Goal: Task Accomplishment & Management: Use online tool/utility

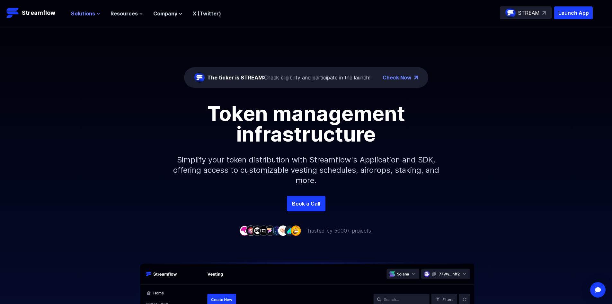
click at [84, 15] on span "Solutions" at bounding box center [83, 14] width 24 height 8
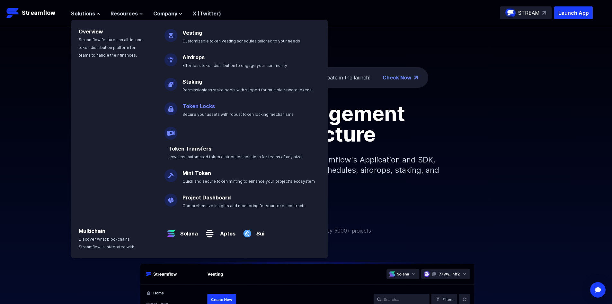
click at [200, 107] on link "Token Locks" at bounding box center [198, 106] width 32 height 6
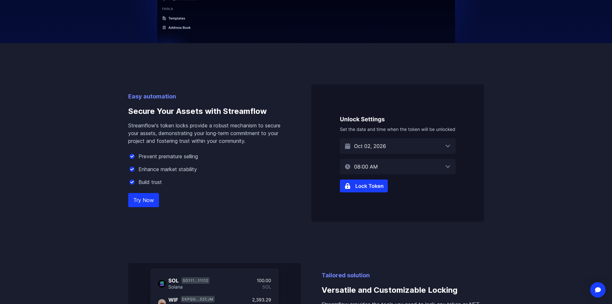
scroll to position [321, 0]
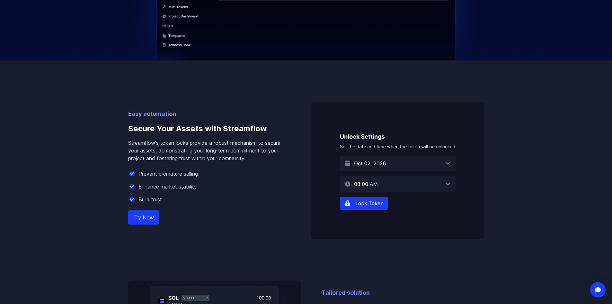
click at [379, 162] on img at bounding box center [397, 170] width 173 height 137
click at [444, 164] on img at bounding box center [397, 170] width 173 height 137
click at [147, 216] on link "Try Now" at bounding box center [143, 217] width 31 height 14
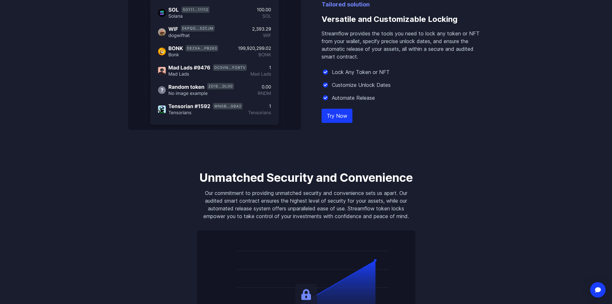
scroll to position [0, 0]
